Goal: Task Accomplishment & Management: Use online tool/utility

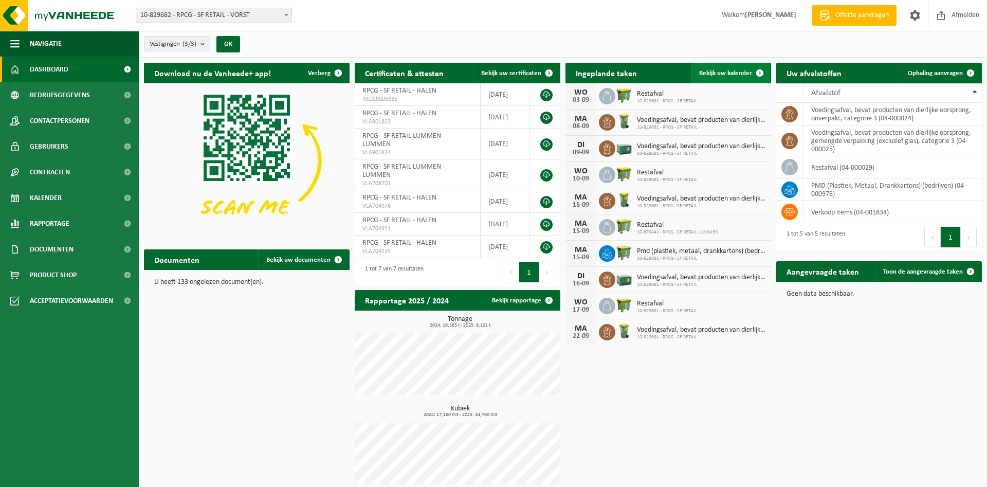
click at [755, 67] on span at bounding box center [759, 73] width 21 height 21
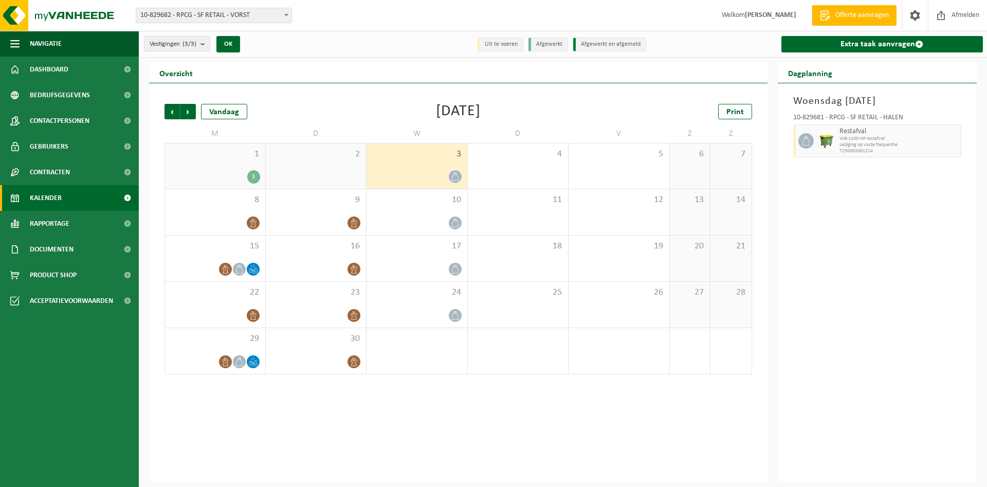
click at [342, 172] on div "2" at bounding box center [316, 165] width 101 height 45
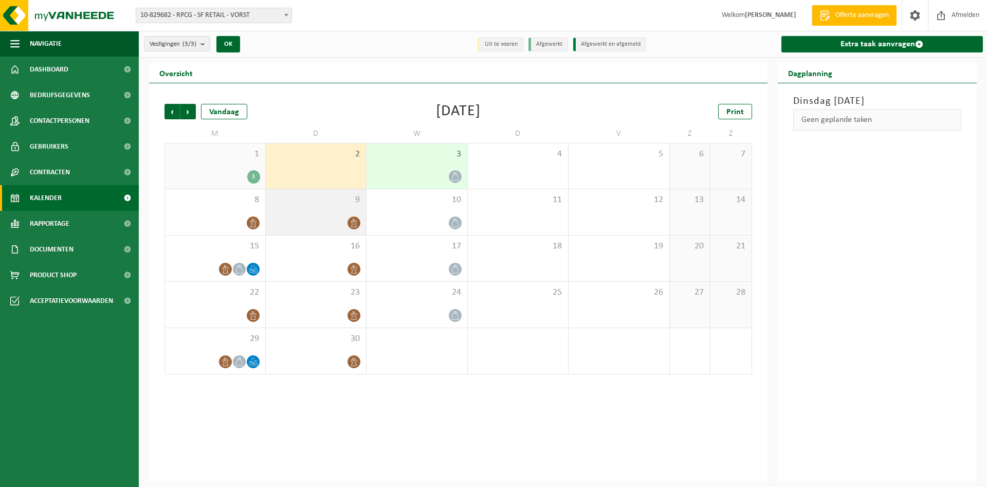
click at [331, 210] on div "9" at bounding box center [316, 212] width 101 height 46
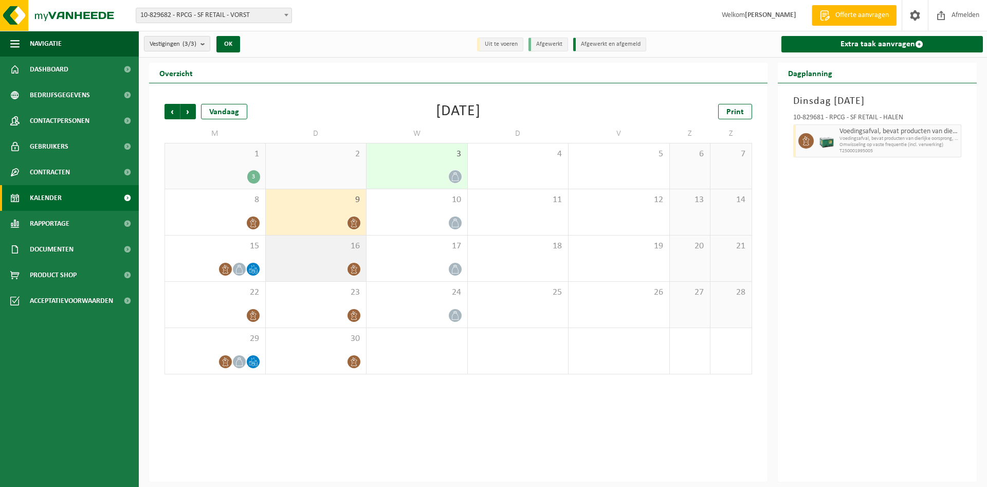
click at [330, 261] on div "16" at bounding box center [316, 258] width 101 height 46
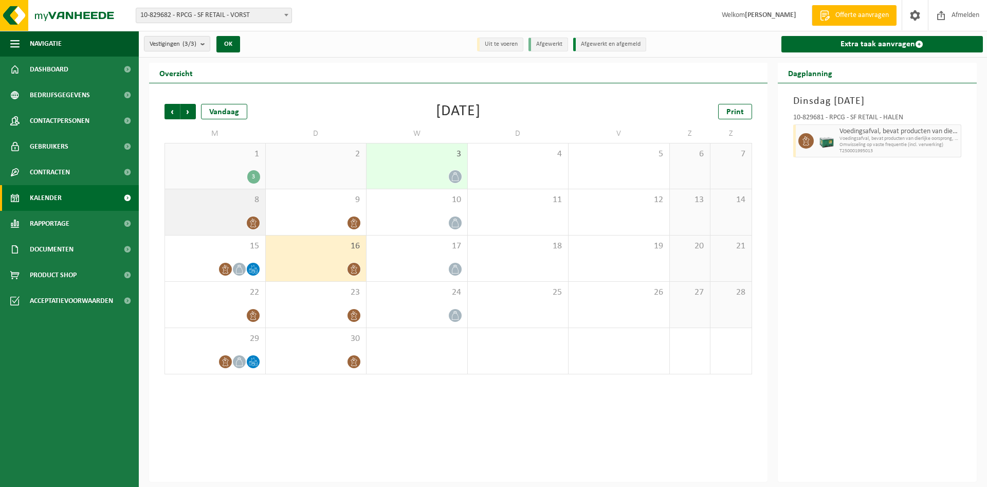
click at [228, 214] on div "8" at bounding box center [215, 212] width 100 height 46
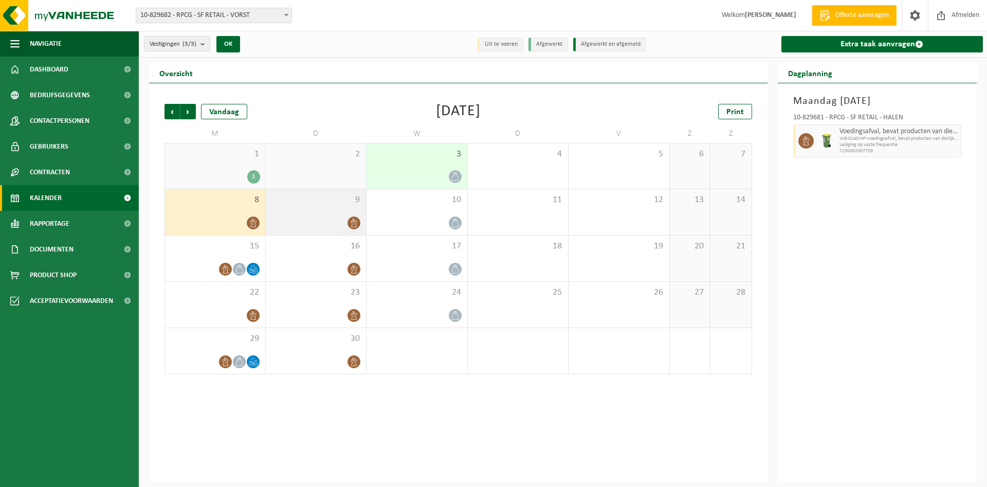
click at [330, 216] on div at bounding box center [316, 223] width 90 height 14
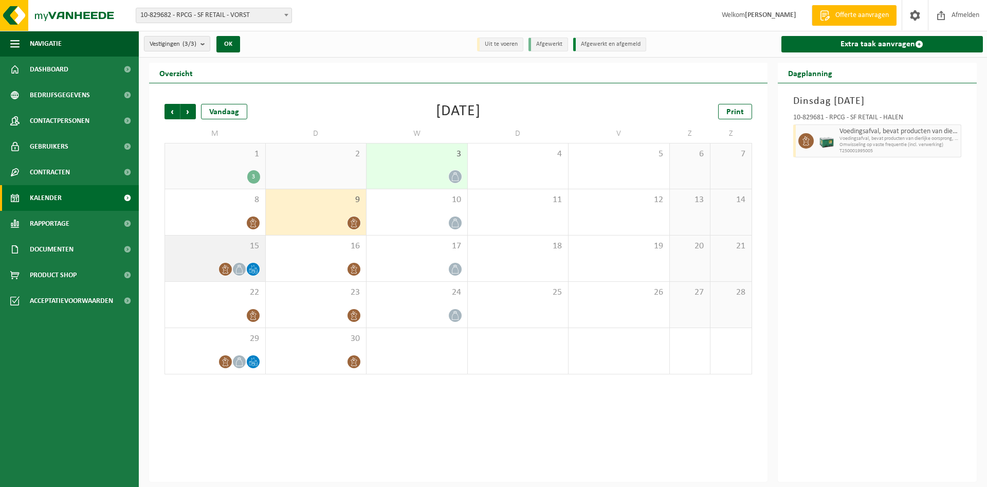
click at [194, 253] on div "15" at bounding box center [215, 258] width 100 height 46
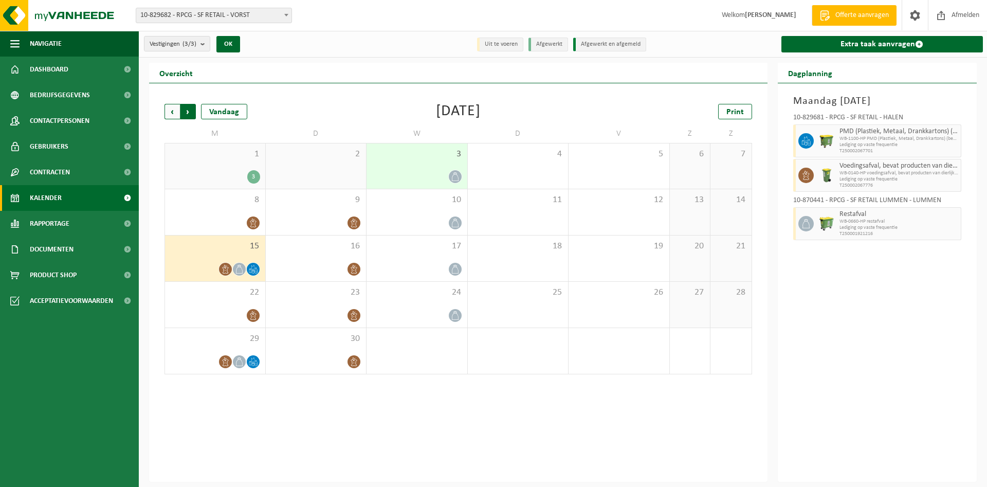
click at [175, 112] on span "Vorige" at bounding box center [171, 111] width 15 height 15
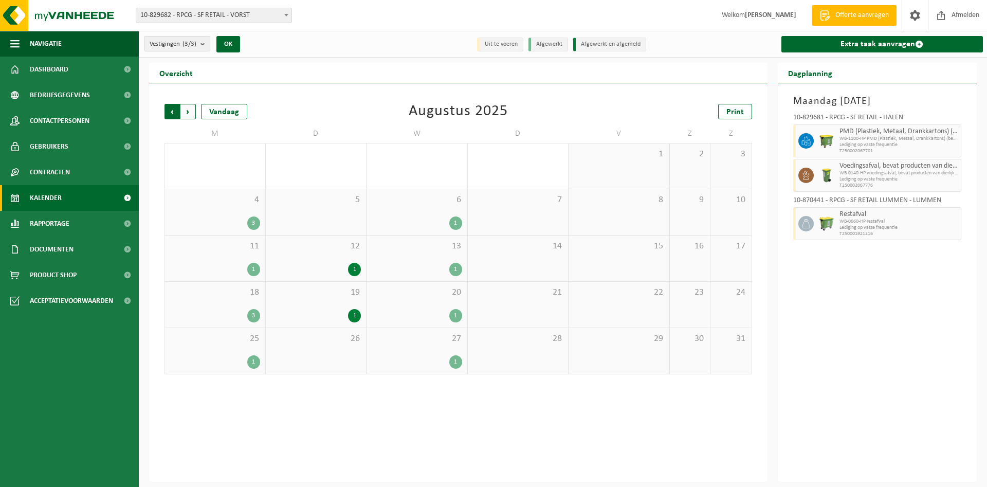
click at [191, 111] on span "Volgende" at bounding box center [187, 111] width 15 height 15
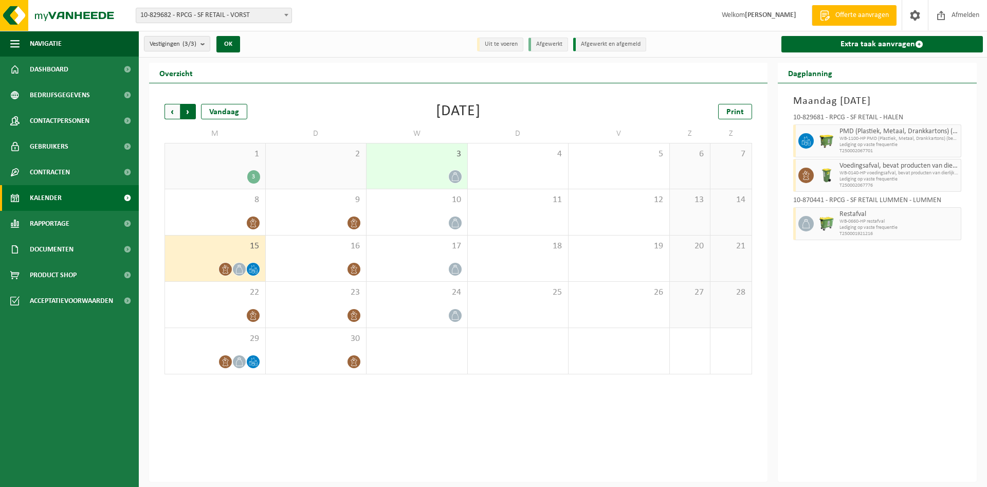
click at [174, 112] on span "Vorige" at bounding box center [171, 111] width 15 height 15
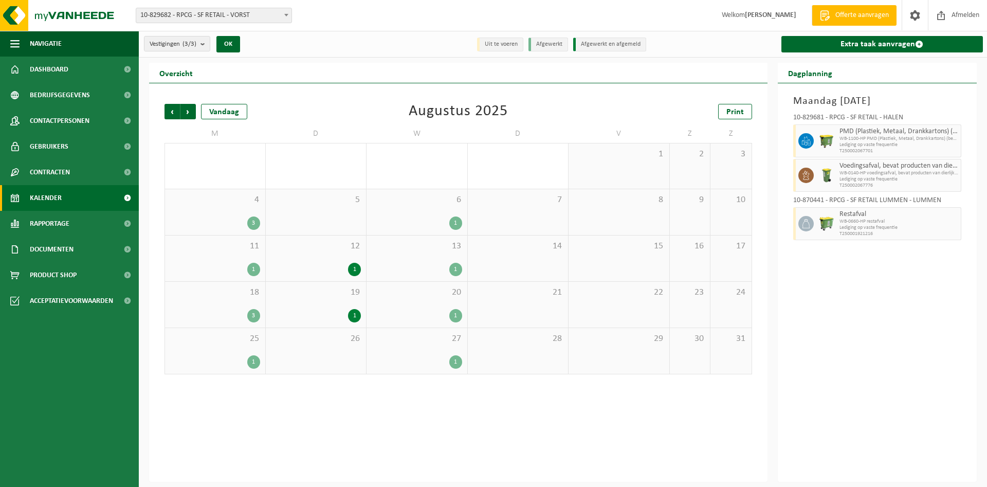
click at [238, 219] on div "3" at bounding box center [215, 222] width 90 height 13
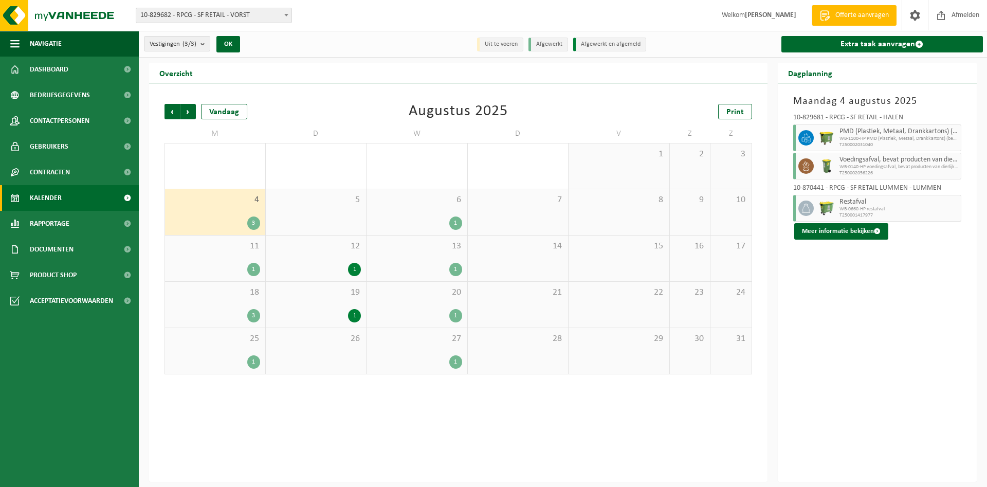
click at [344, 222] on div "5" at bounding box center [316, 212] width 101 height 46
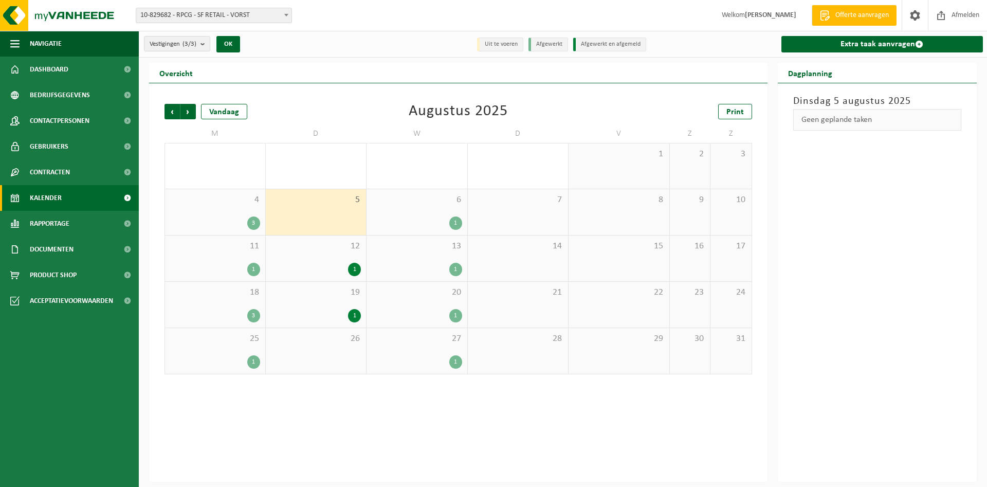
click at [331, 271] on div "1" at bounding box center [316, 269] width 90 height 13
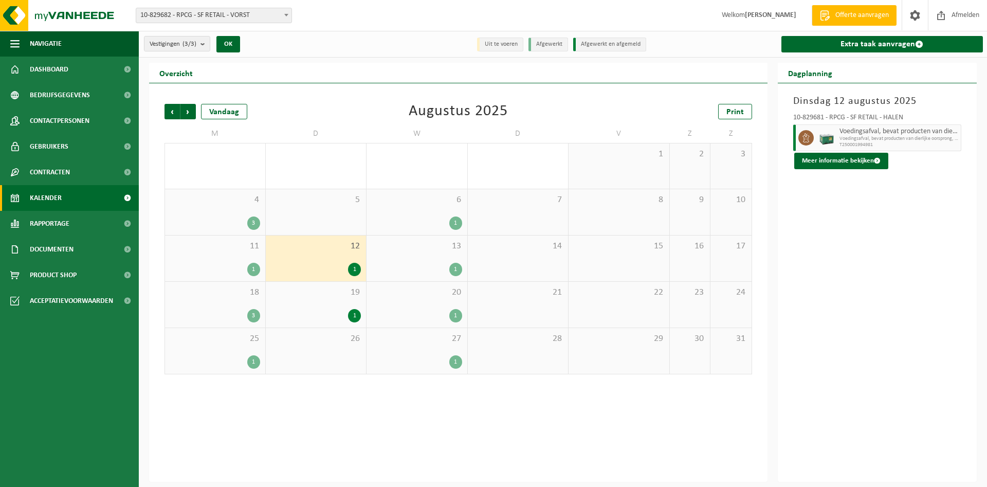
click at [326, 306] on div "19 1" at bounding box center [316, 305] width 101 height 46
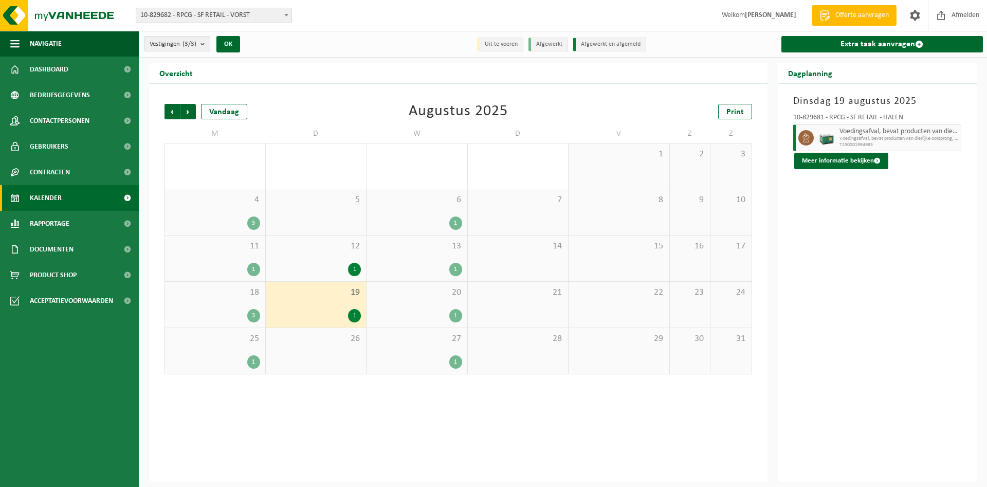
click at [416, 215] on div "6 1" at bounding box center [416, 212] width 101 height 46
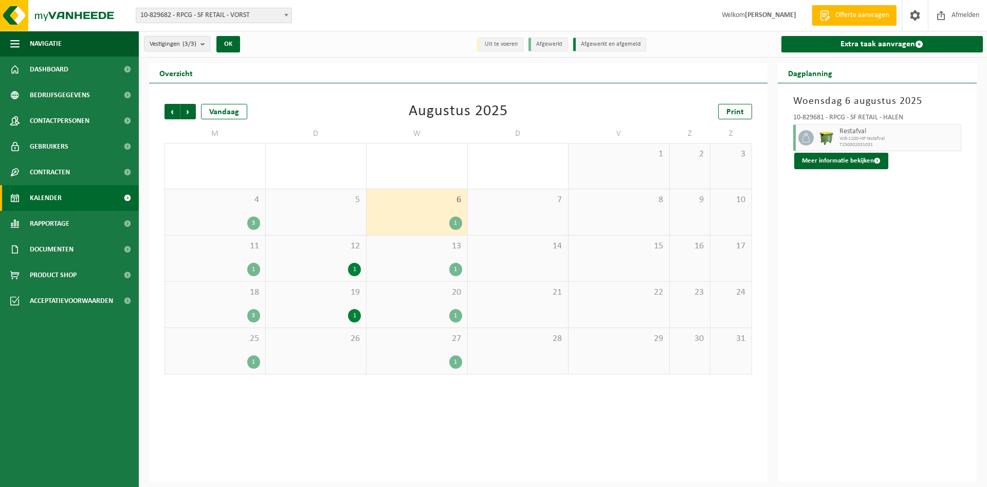
click at [414, 249] on span "13" at bounding box center [416, 245] width 90 height 11
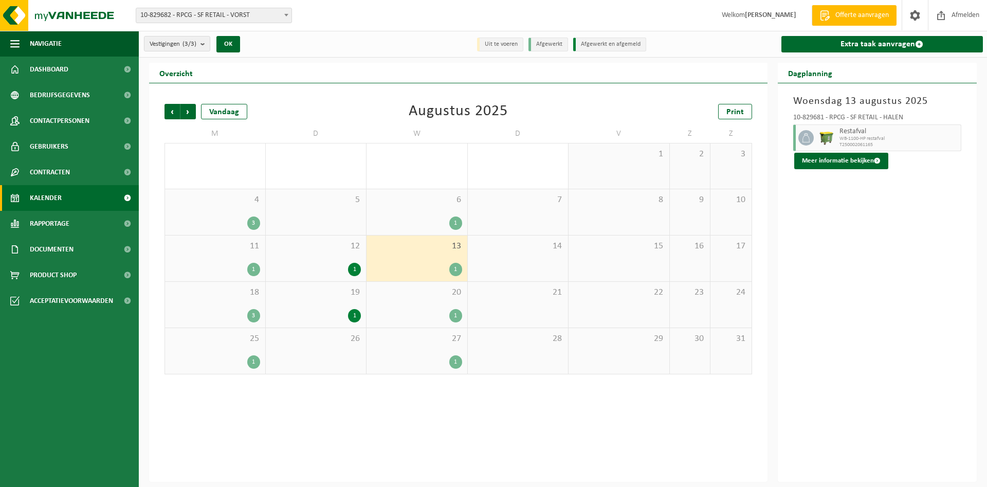
click at [414, 278] on div "13 1" at bounding box center [416, 258] width 101 height 46
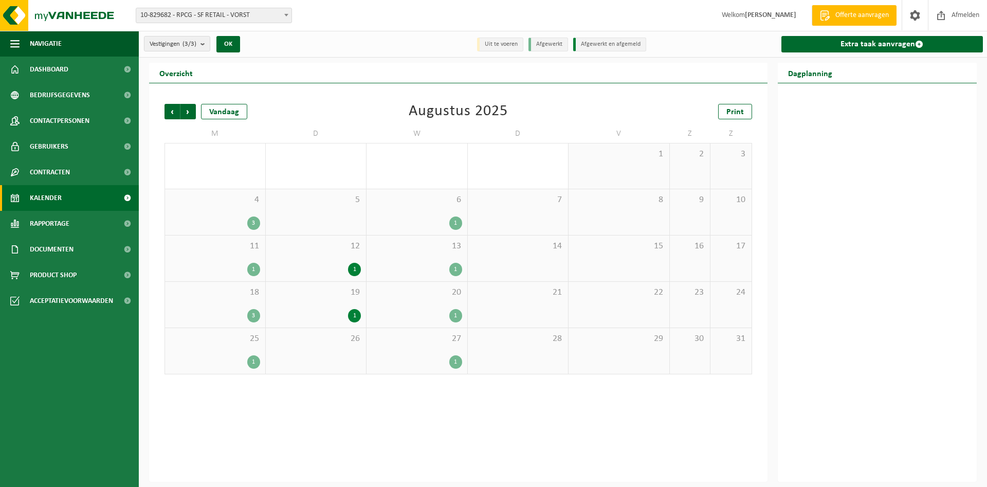
click at [397, 321] on div "20 1" at bounding box center [416, 305] width 101 height 46
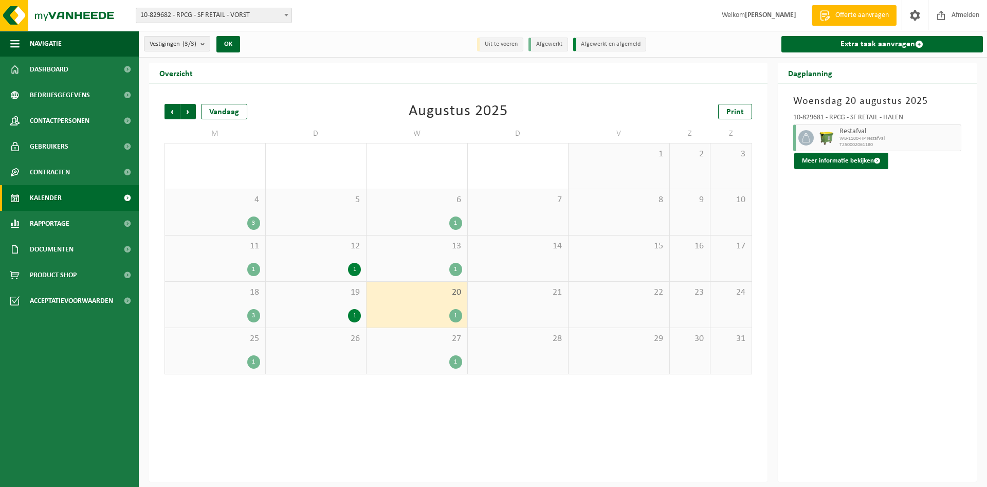
click at [421, 354] on div "27 1" at bounding box center [416, 351] width 101 height 46
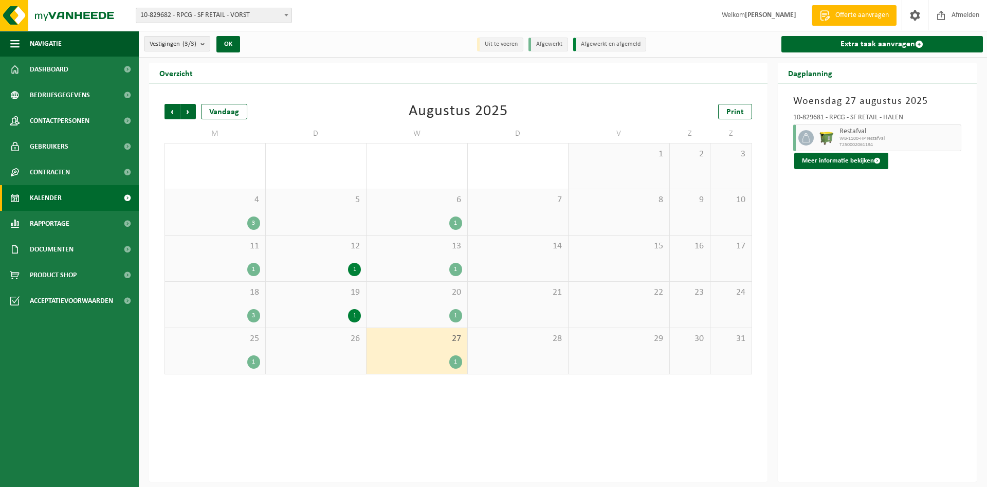
click at [222, 358] on div "1" at bounding box center [215, 361] width 90 height 13
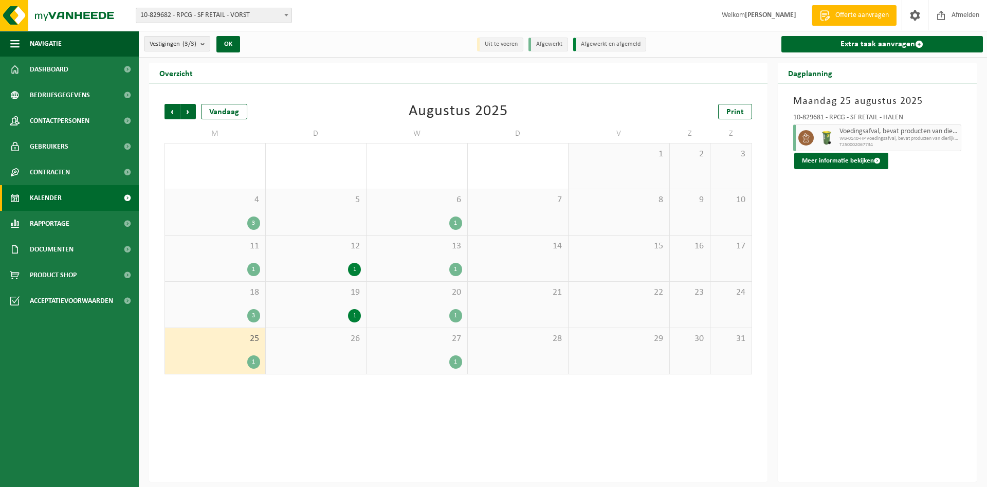
click at [232, 292] on span "18" at bounding box center [215, 292] width 90 height 11
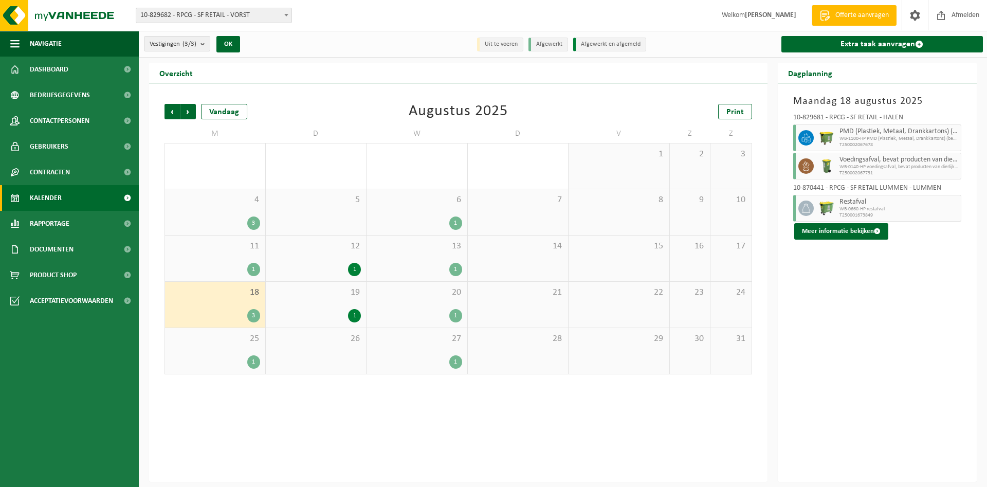
click at [233, 256] on div "11 1" at bounding box center [215, 258] width 100 height 46
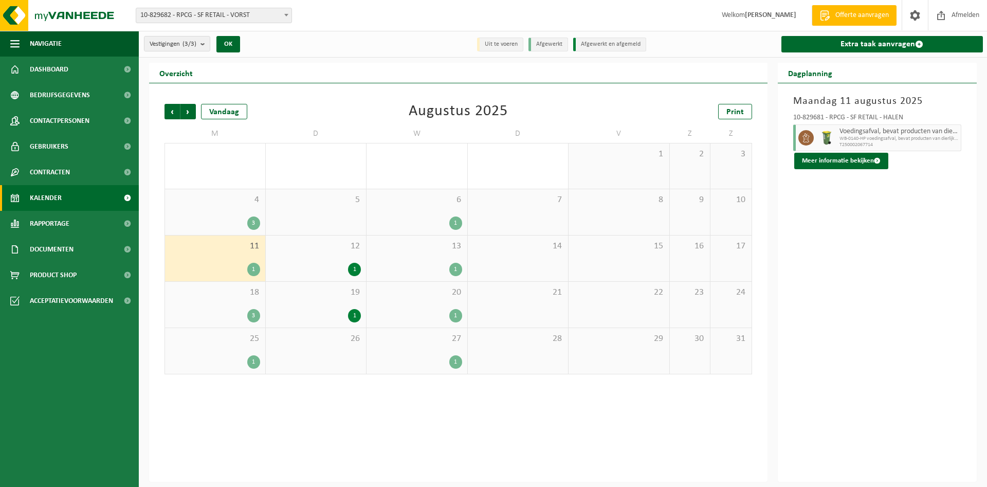
click at [235, 224] on div "3" at bounding box center [215, 222] width 90 height 13
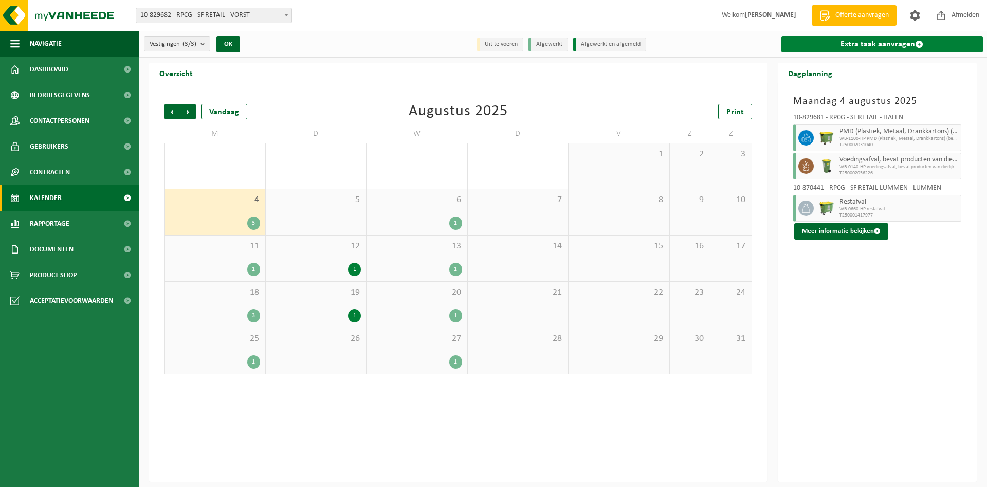
click at [911, 45] on link "Extra taak aanvragen" at bounding box center [882, 44] width 202 height 16
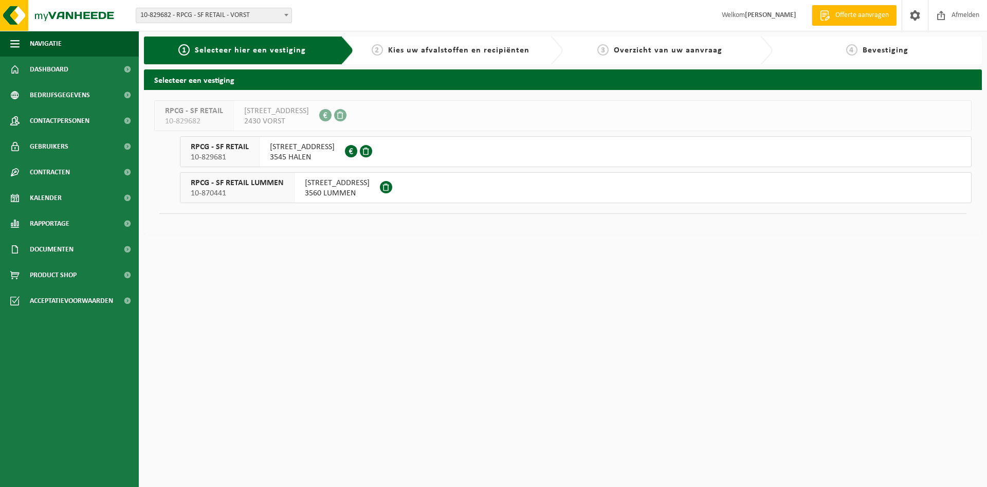
click at [304, 153] on span "3545 HALEN" at bounding box center [302, 157] width 65 height 10
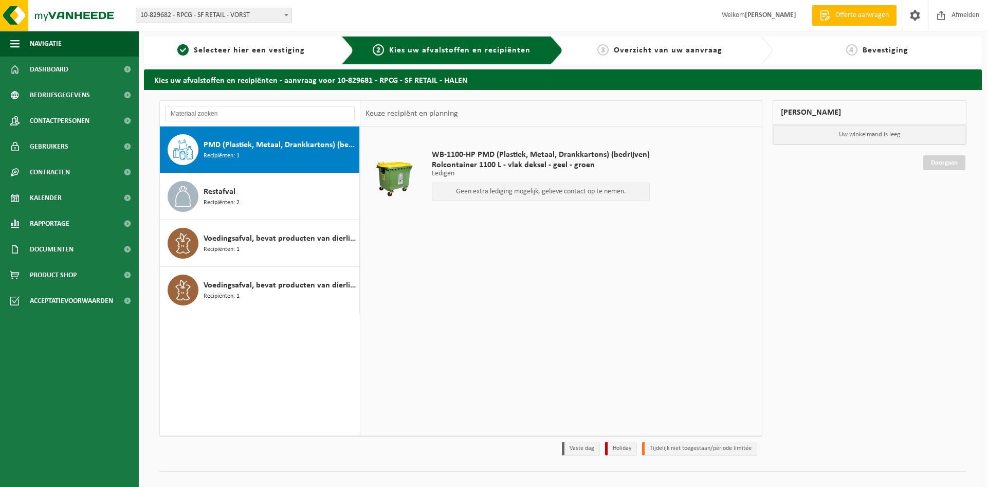
click at [284, 362] on div "PMD (Plastiek, Metaal, Drankkartons) (bedrijven) Recipiënten: 1 Restafval Recip…" at bounding box center [260, 280] width 200 height 309
click at [263, 238] on span "Voedingsafval, bevat producten van dierlijke oorsprong, gemengde verpakking (ex…" at bounding box center [279, 238] width 153 height 12
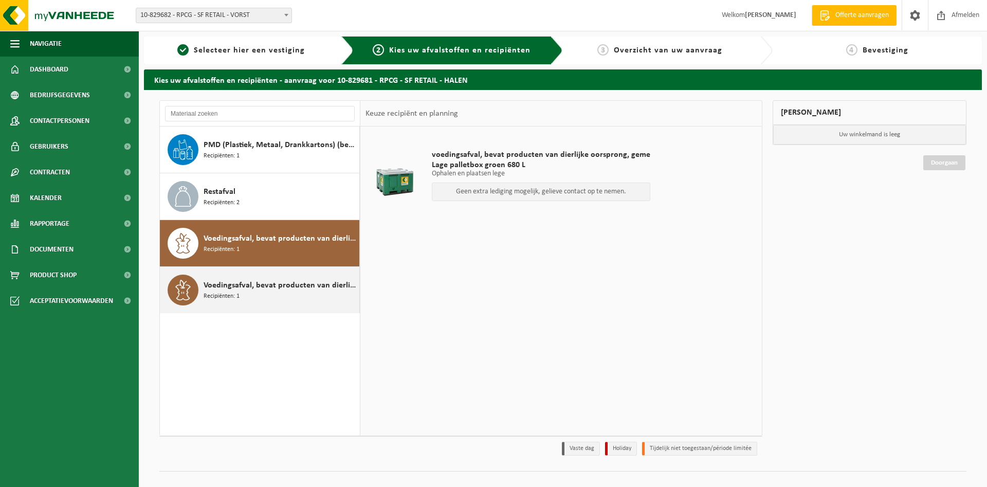
click at [302, 286] on span "Voedingsafval, bevat producten van dierlijke oorsprong, onverpakt, categorie 3" at bounding box center [279, 285] width 153 height 12
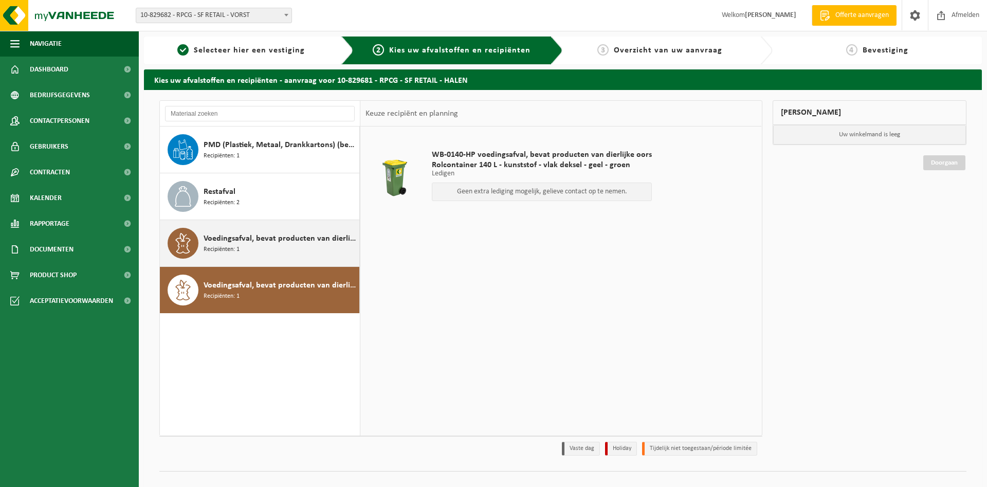
click at [312, 250] on div "Voedingsafval, bevat producten van dierlijke oorsprong, gemengde verpakking (ex…" at bounding box center [279, 243] width 153 height 31
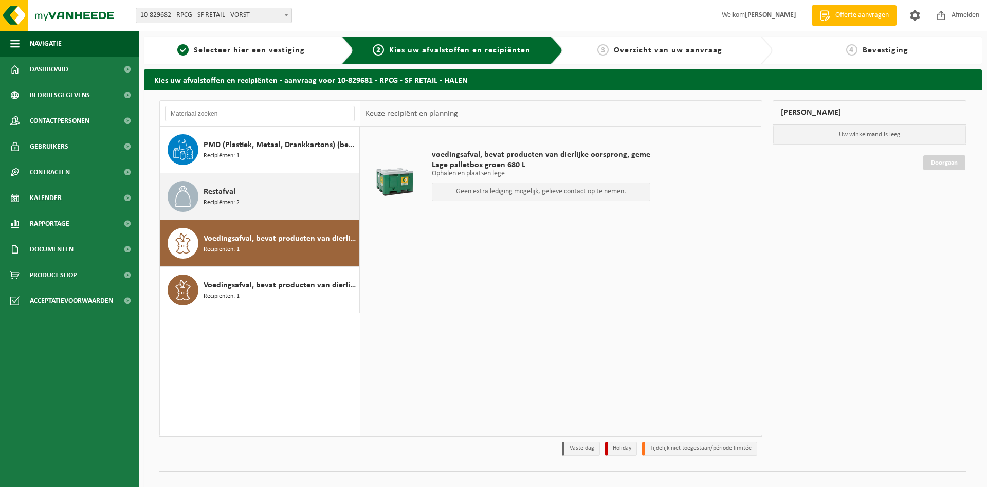
click at [311, 205] on div "Restafval Recipiënten: 2" at bounding box center [279, 196] width 153 height 31
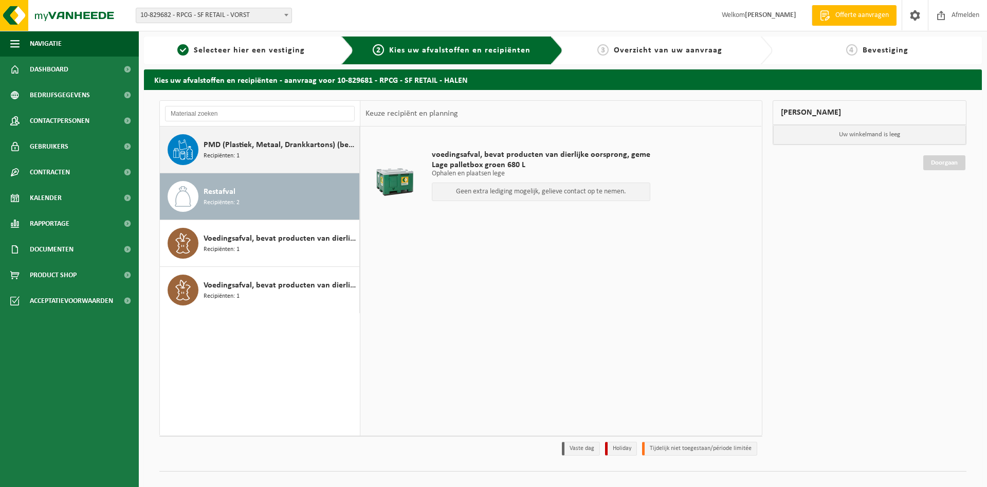
click at [324, 161] on div "PMD (Plastiek, Metaal, Drankkartons) (bedrijven) Recipiënten: 1" at bounding box center [279, 149] width 153 height 31
